Goal: Task Accomplishment & Management: Use online tool/utility

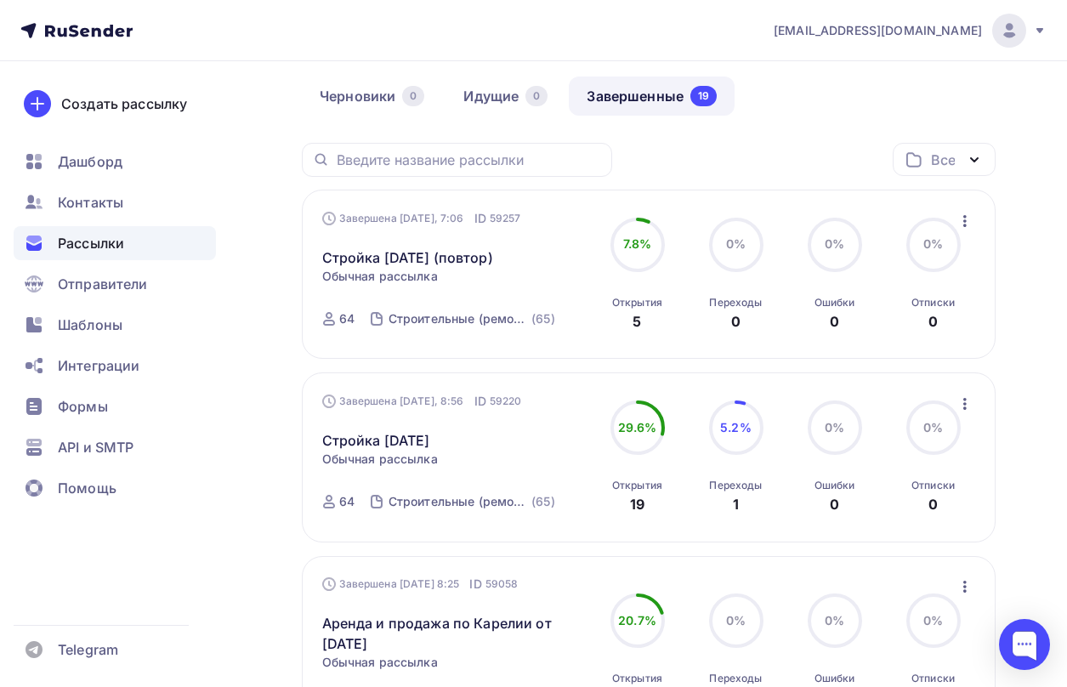
scroll to position [170, 0]
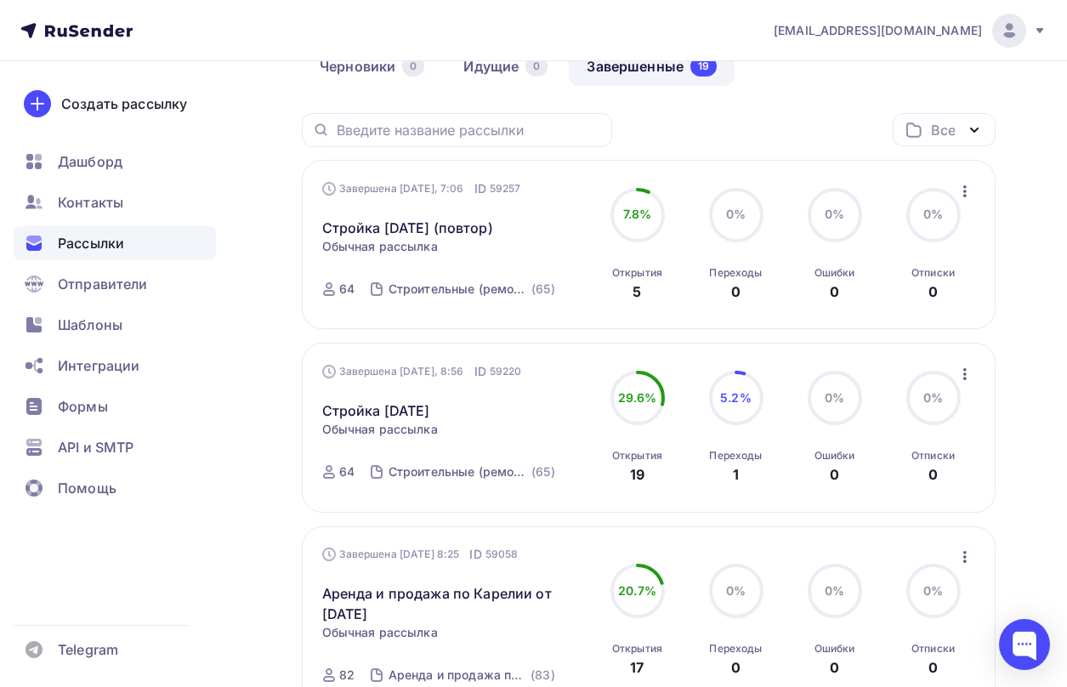
click at [965, 562] on icon "button" at bounding box center [964, 556] width 20 height 20
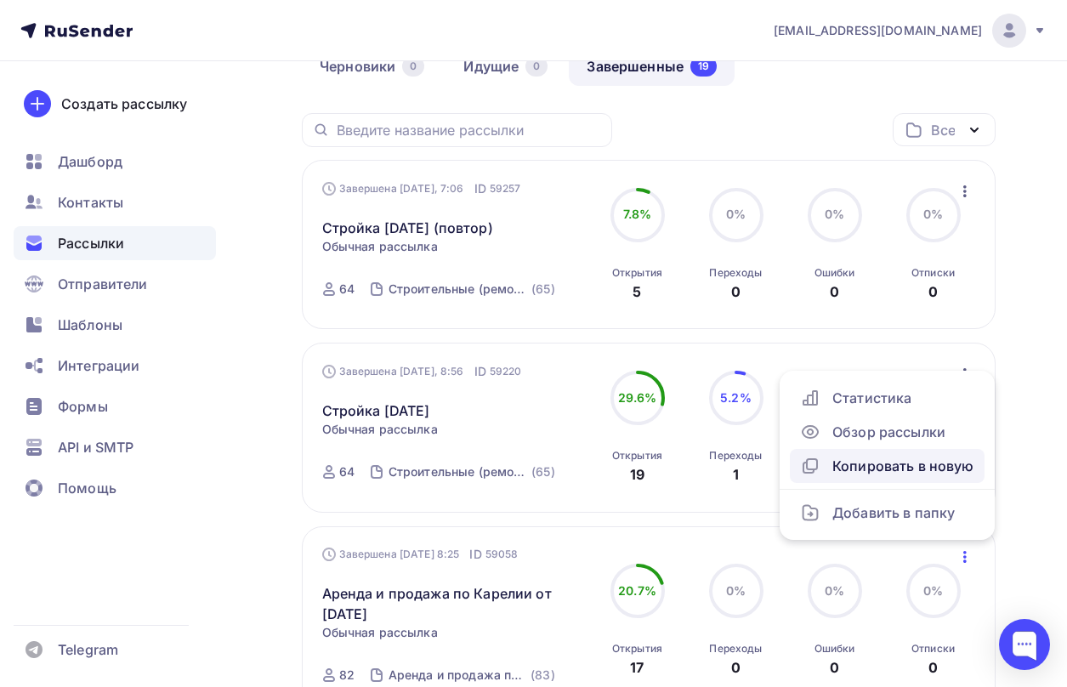
click at [904, 462] on div "Копировать в новую" at bounding box center [887, 466] width 174 height 20
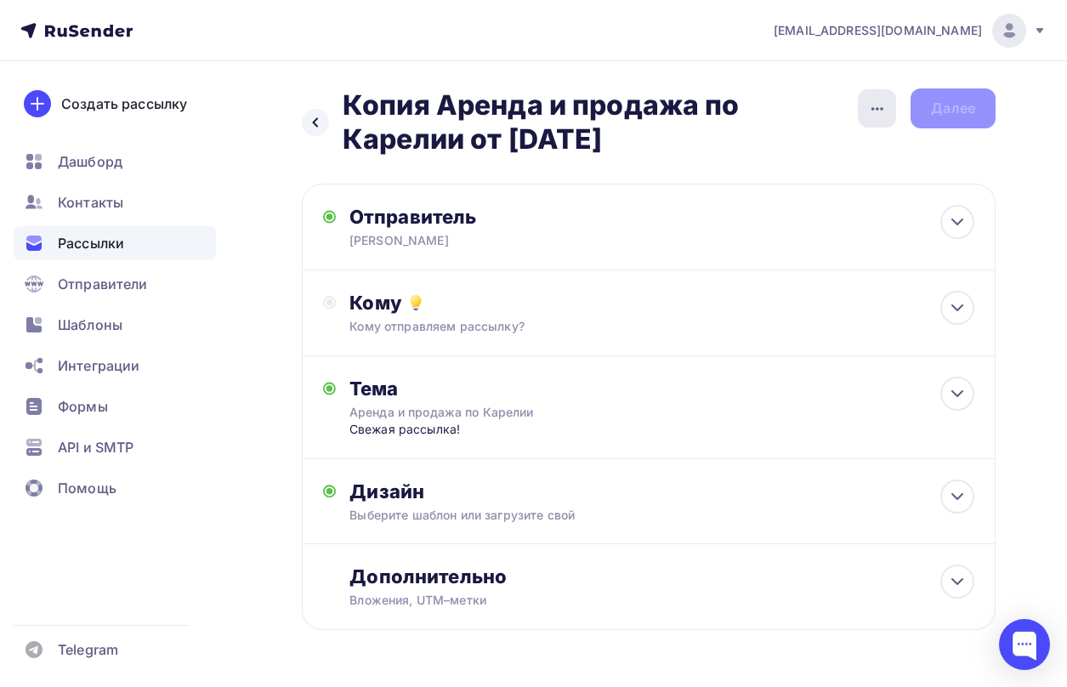
click at [872, 104] on icon "button" at bounding box center [877, 109] width 20 height 20
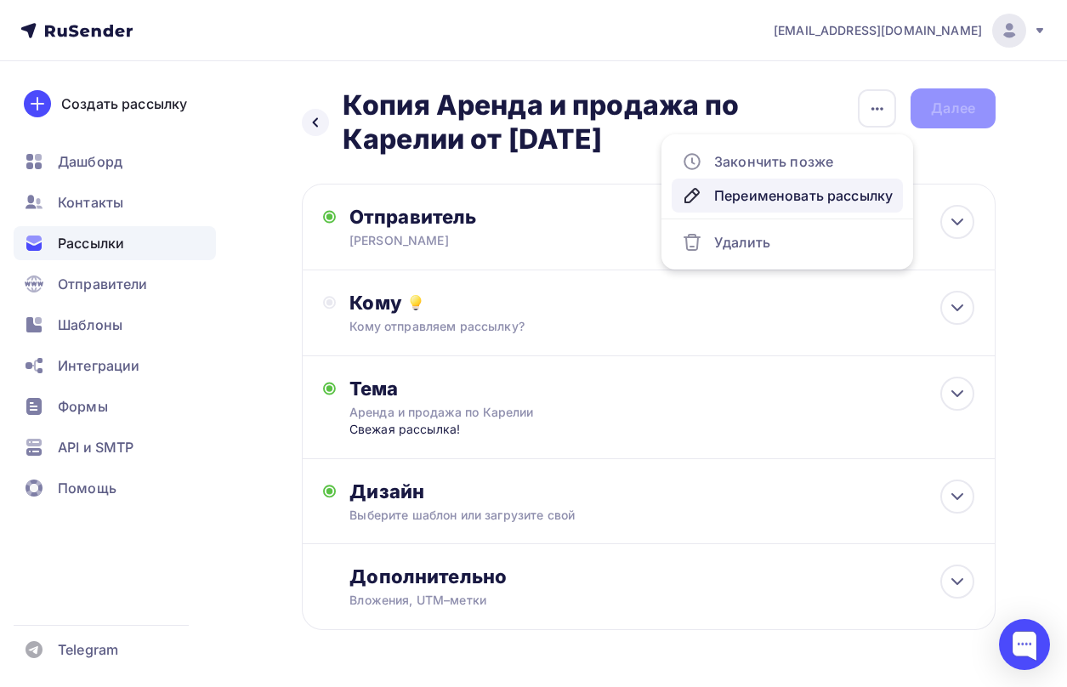
click at [811, 190] on div "Переименовать рассылку" at bounding box center [787, 195] width 211 height 20
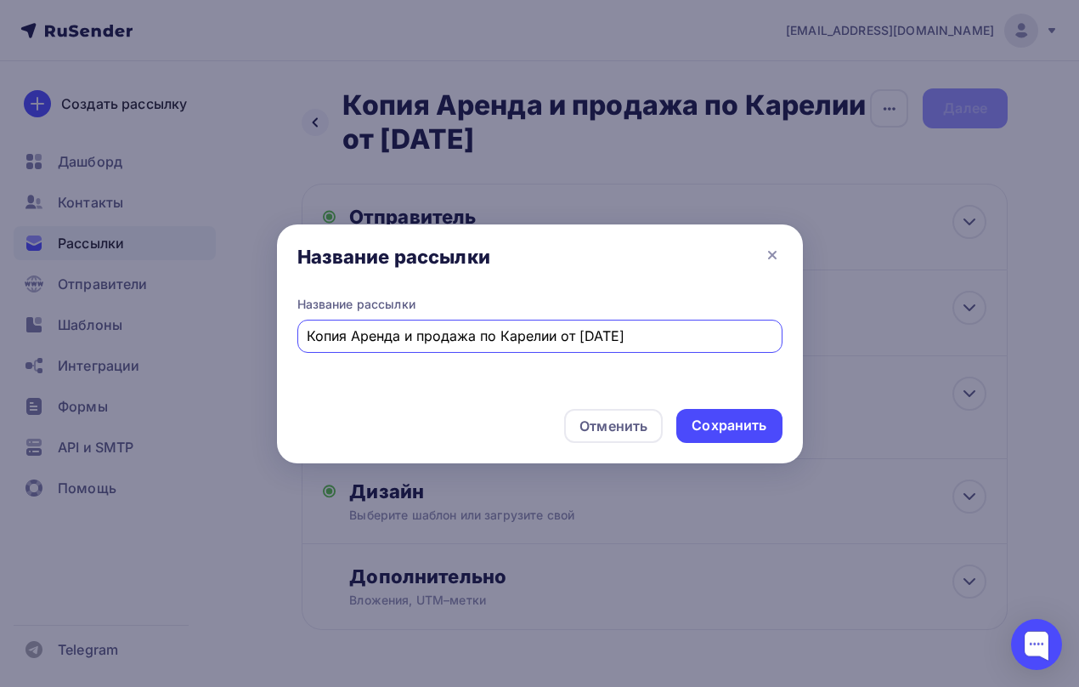
drag, startPoint x: 350, startPoint y: 337, endPoint x: 292, endPoint y: 339, distance: 58.7
click at [292, 339] on div "Название рассылки Копия Аренда и продажа по Карелии от [DATE]" at bounding box center [540, 345] width 526 height 99
click at [542, 337] on input "Аренда и продажа по Карелии от [DATE]" at bounding box center [540, 336] width 466 height 20
type input "Аренда и продажа по Карелии от [DATE]"
click at [742, 420] on div "Сохранить" at bounding box center [729, 426] width 75 height 20
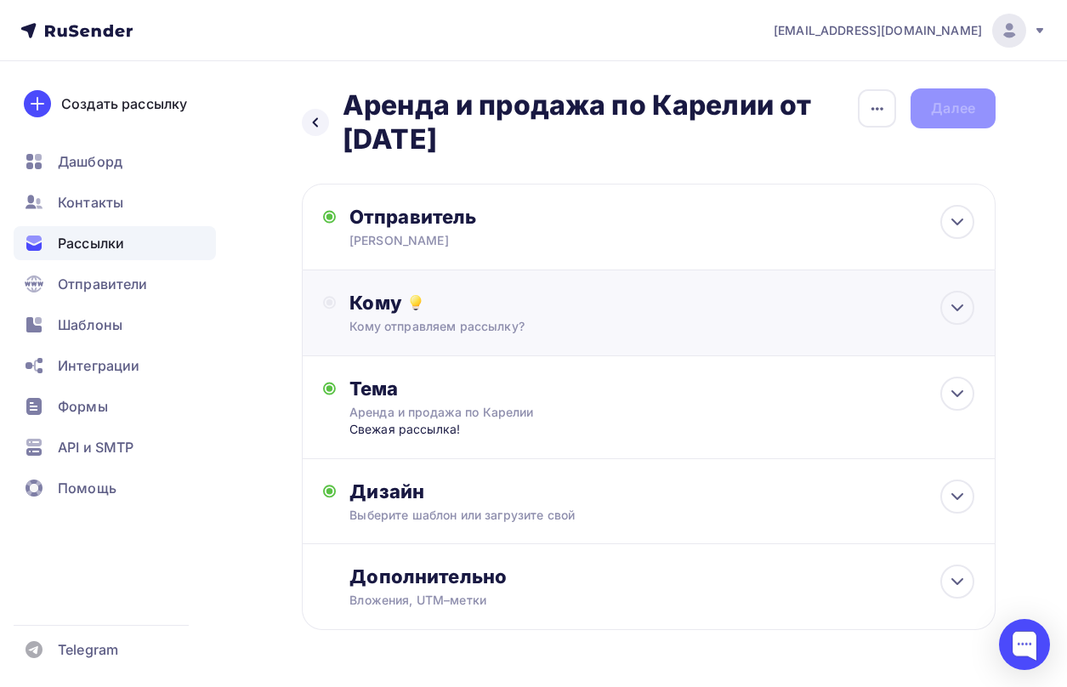
click at [569, 305] on div "Кому" at bounding box center [661, 303] width 625 height 24
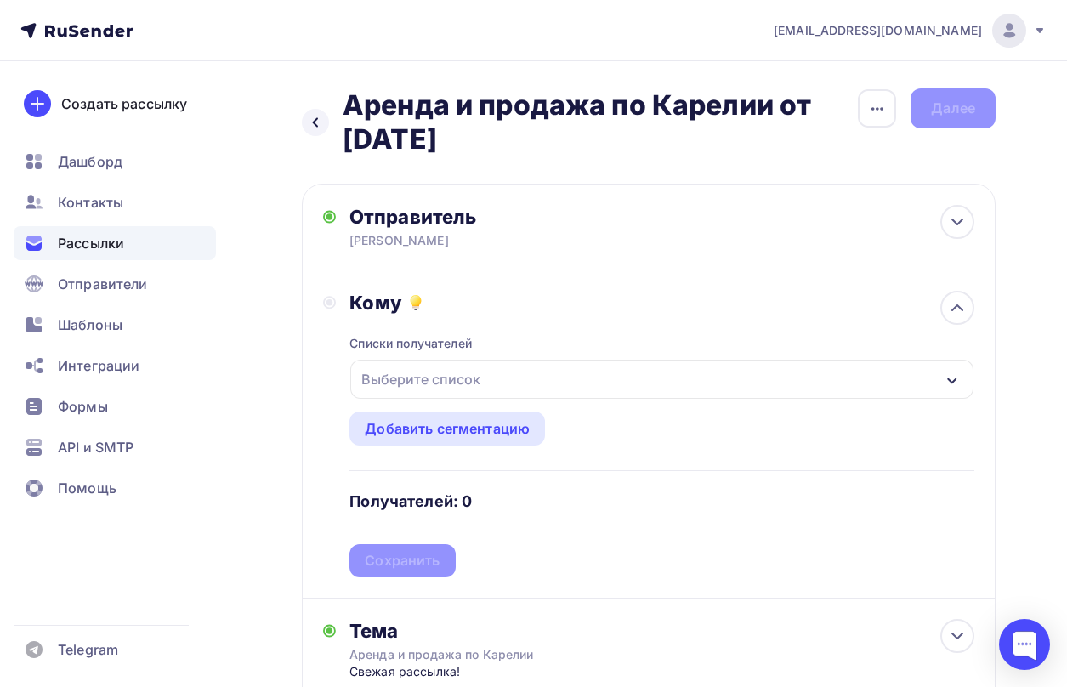
click at [507, 384] on div "Выберите список" at bounding box center [661, 379] width 623 height 39
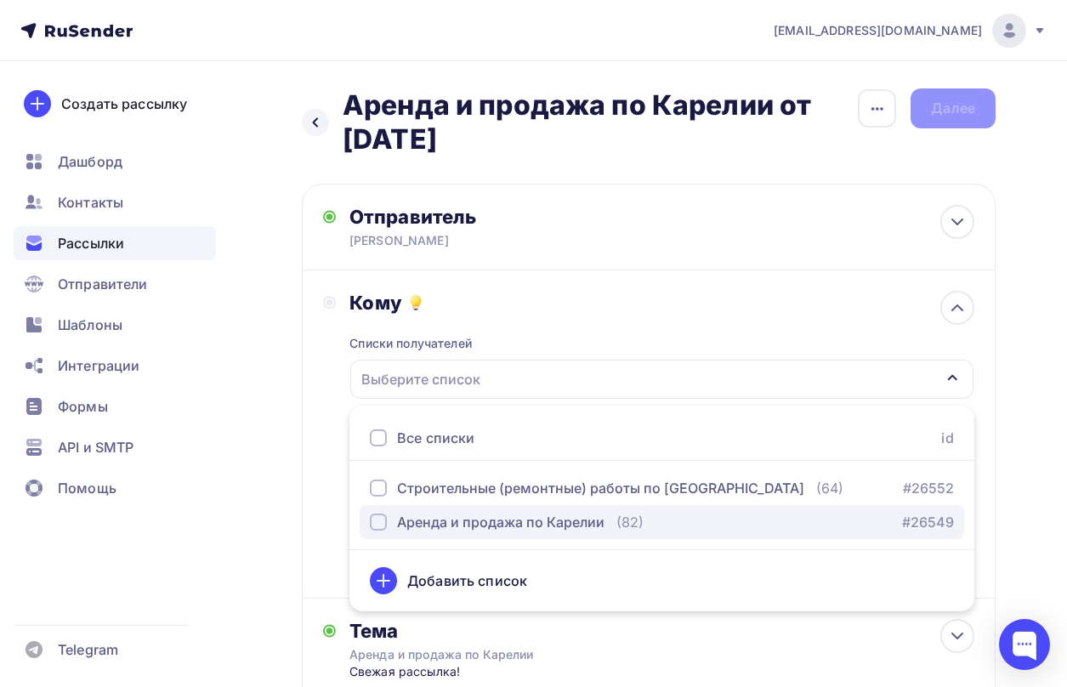
click at [497, 526] on div "Аренда и продажа по Карелии" at bounding box center [500, 522] width 207 height 20
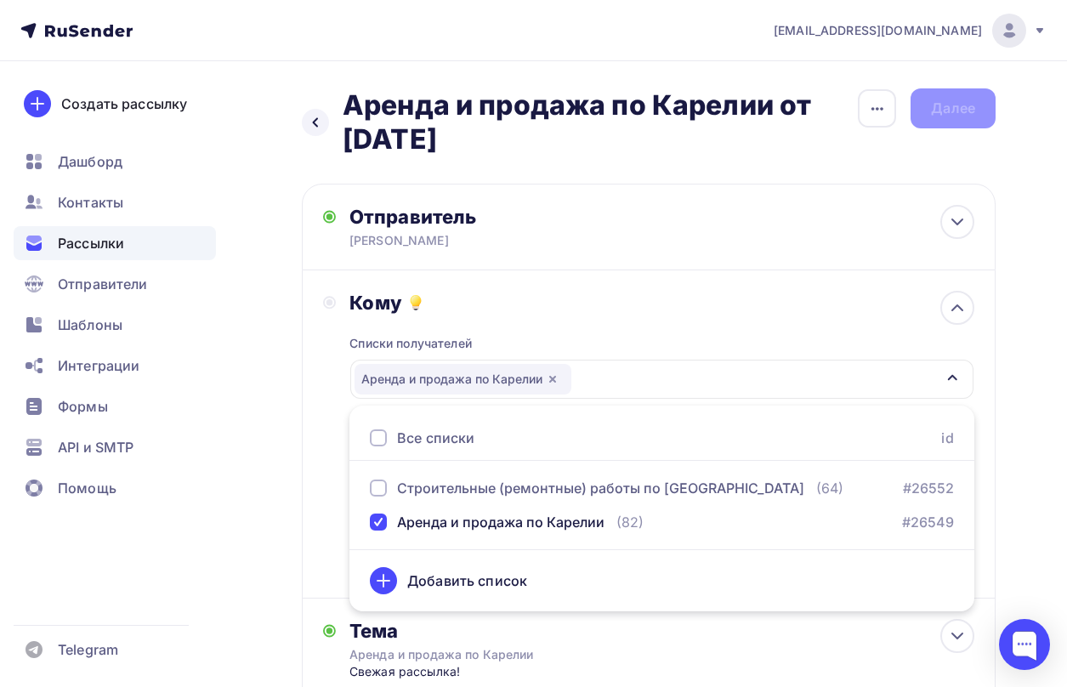
click at [332, 510] on div "Кому Списки получателей Аренда и продажа по Карелии Все списки id Строительные …" at bounding box center [648, 434] width 651 height 286
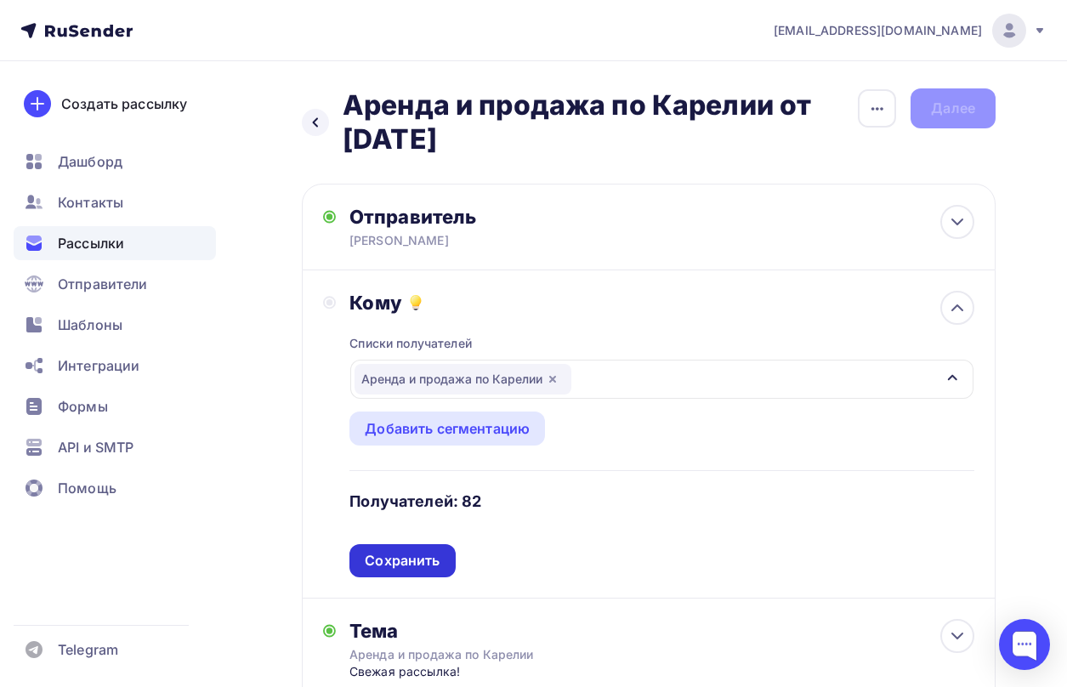
click at [365, 555] on div "Сохранить" at bounding box center [402, 561] width 75 height 20
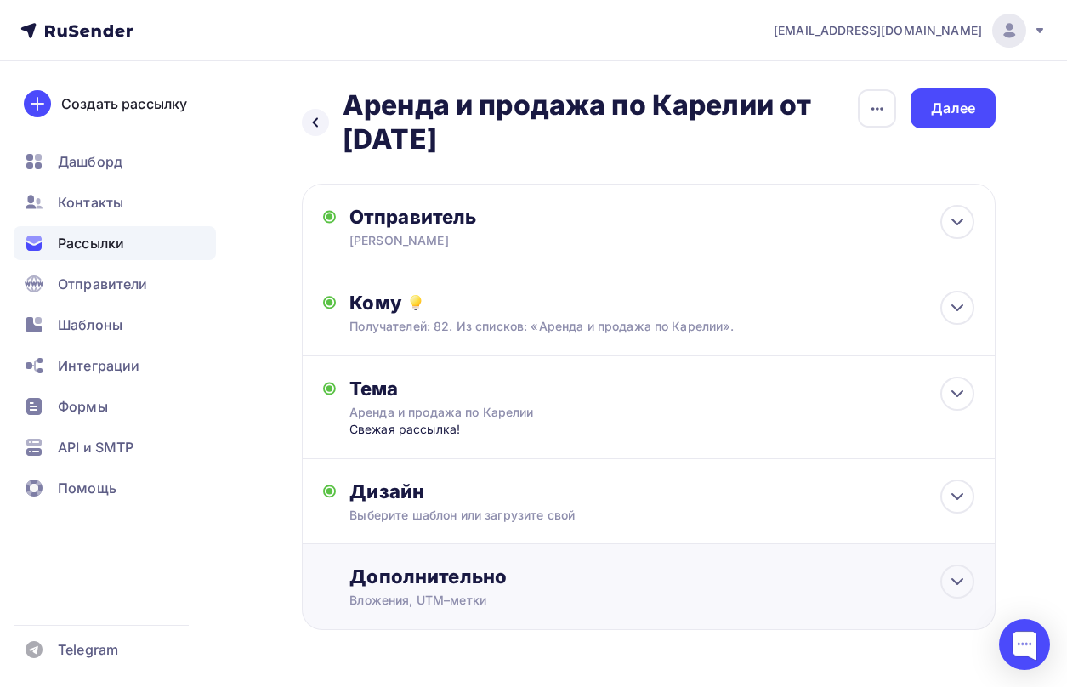
click at [403, 594] on div "Вложения, UTM–метки" at bounding box center [630, 600] width 562 height 17
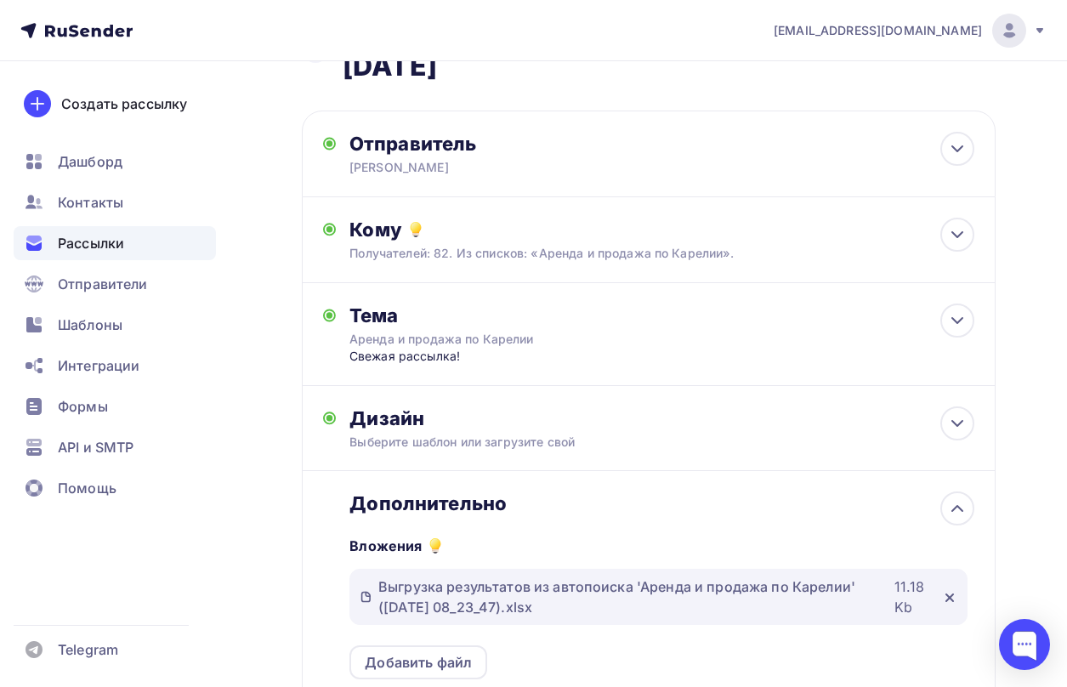
scroll to position [255, 0]
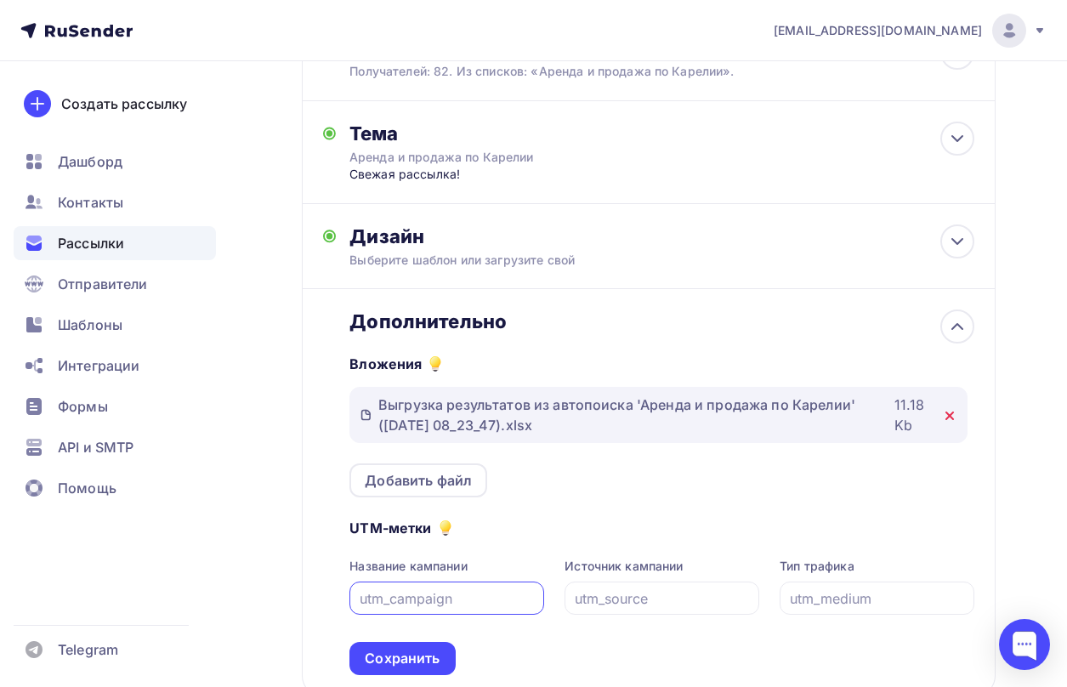
click at [952, 418] on icon at bounding box center [949, 415] width 7 height 7
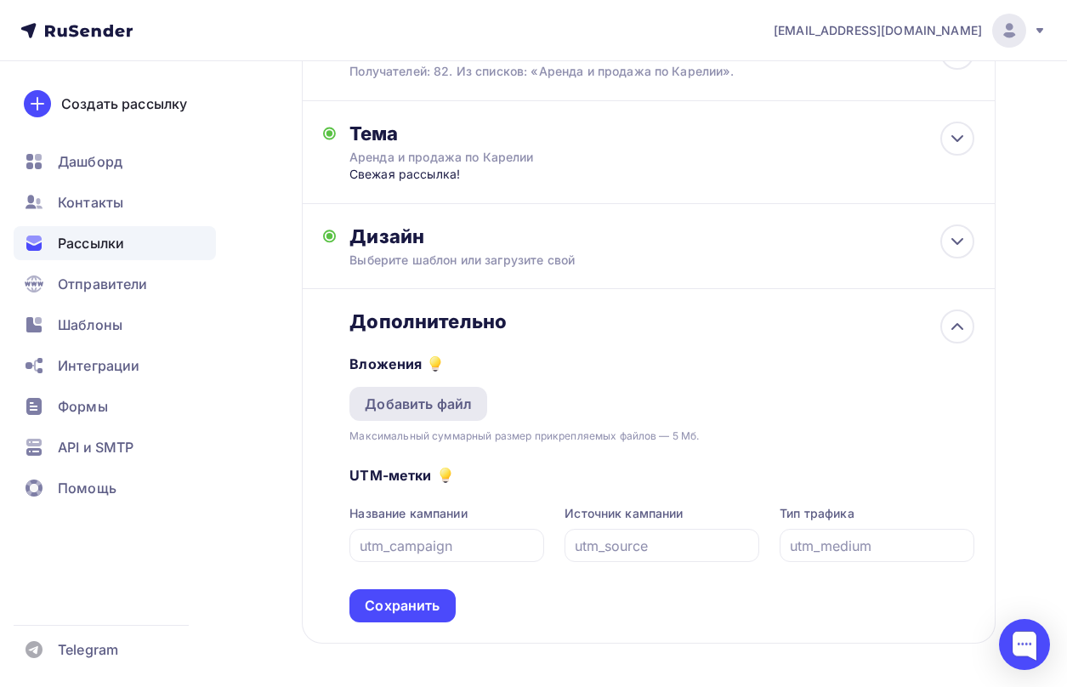
click at [466, 407] on div "Добавить файл" at bounding box center [418, 404] width 107 height 20
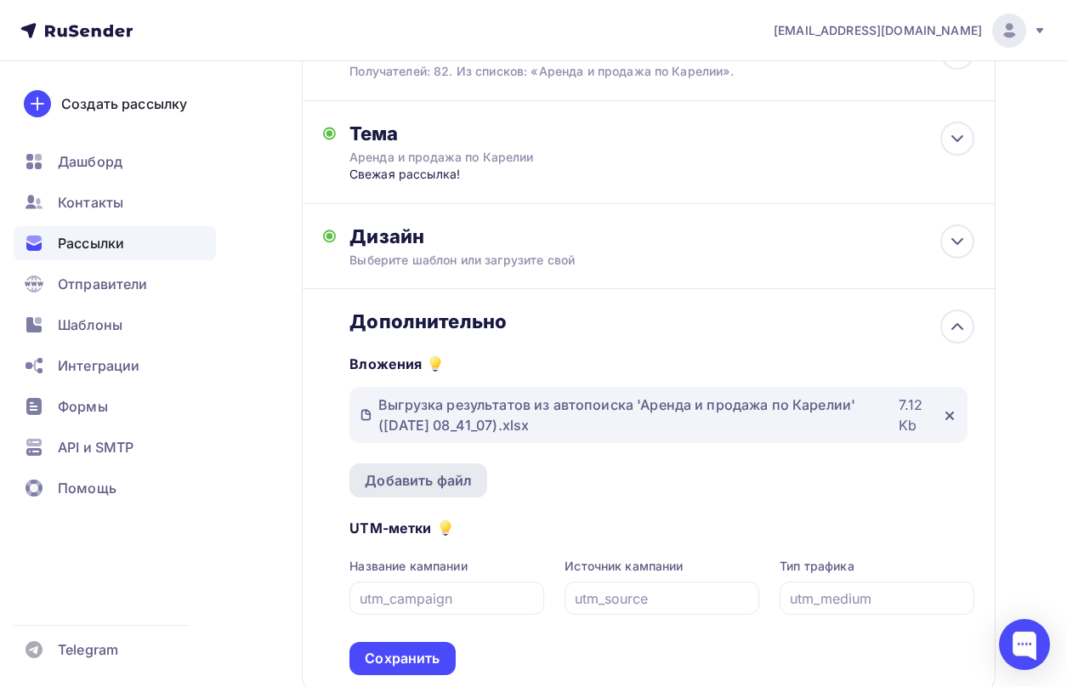
click at [438, 481] on div "Добавить файл" at bounding box center [418, 480] width 107 height 20
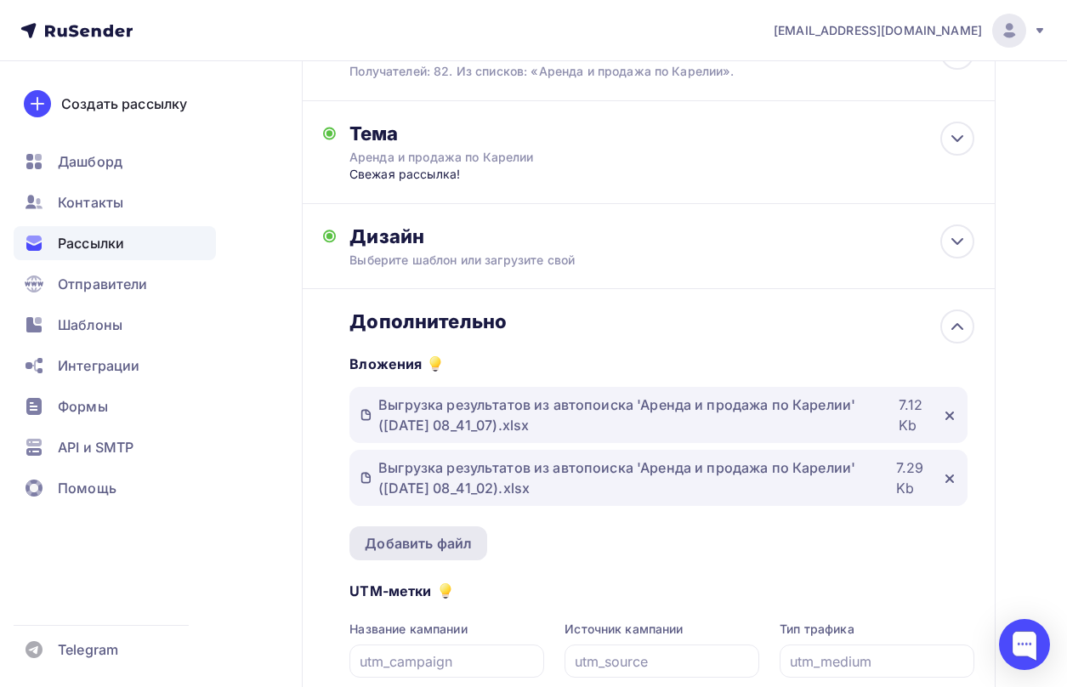
click at [419, 539] on div "Добавить файл" at bounding box center [418, 543] width 107 height 20
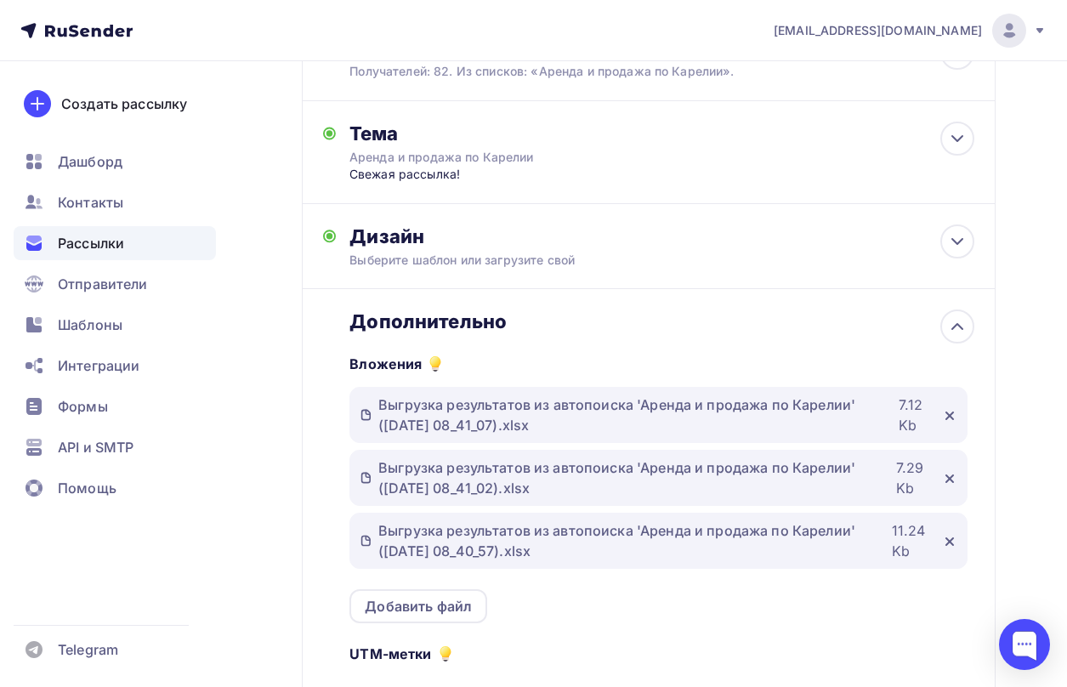
scroll to position [500, 0]
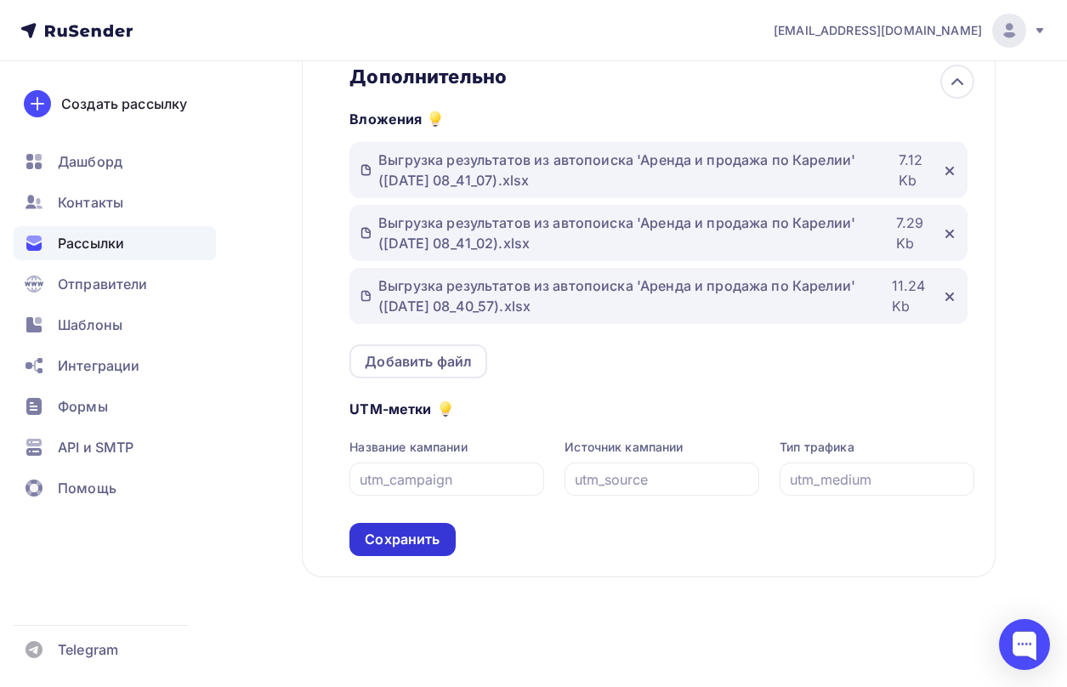
click at [435, 531] on div "Сохранить" at bounding box center [402, 539] width 75 height 20
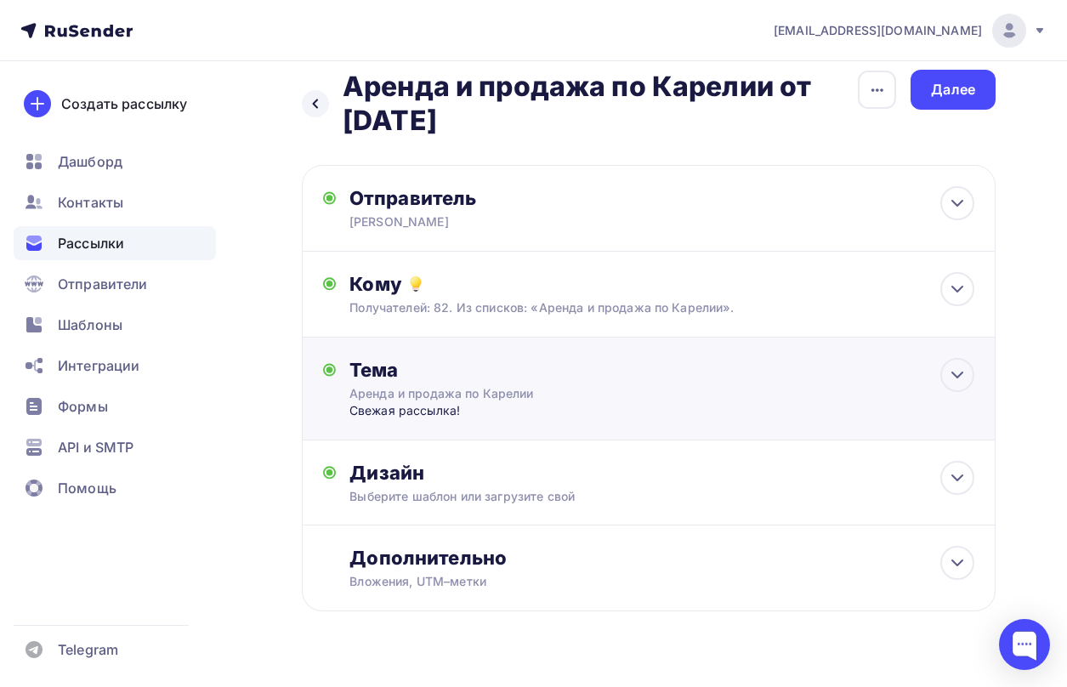
scroll to position [0, 0]
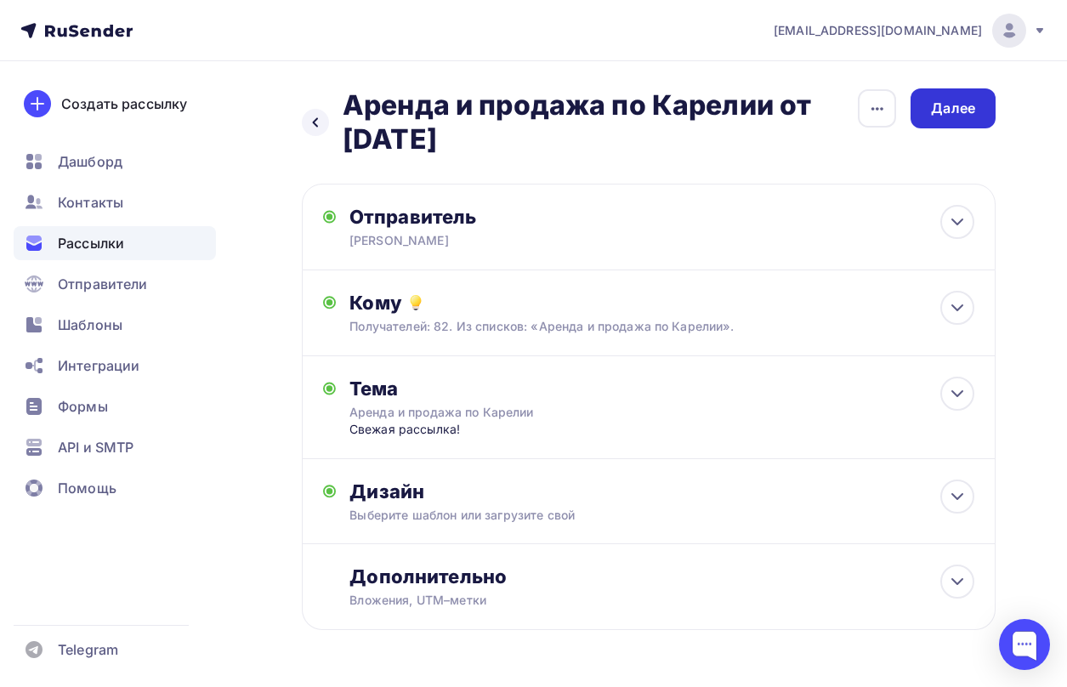
click at [937, 117] on div "Далее" at bounding box center [953, 109] width 44 height 20
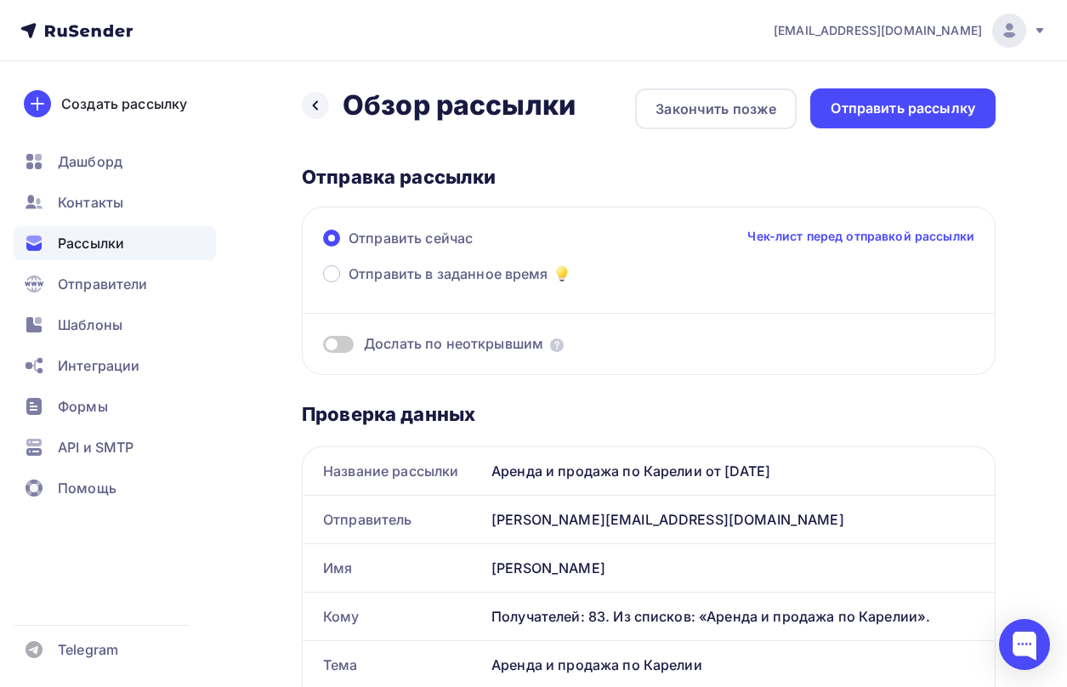
click at [937, 117] on div "Отправить рассылку" at bounding box center [902, 109] width 144 height 20
